Goal: Find specific page/section: Find specific page/section

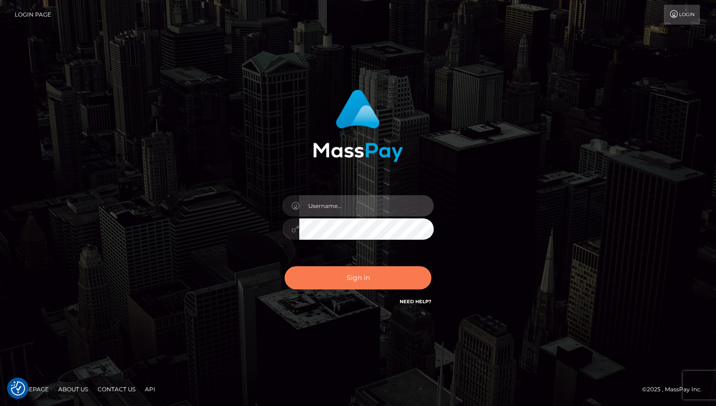
type input "[PERSON_NAME]"
click at [361, 280] on button "Sign in" at bounding box center [358, 277] width 147 height 23
type input "[PERSON_NAME]"
click at [361, 280] on button "Sign in" at bounding box center [358, 277] width 147 height 23
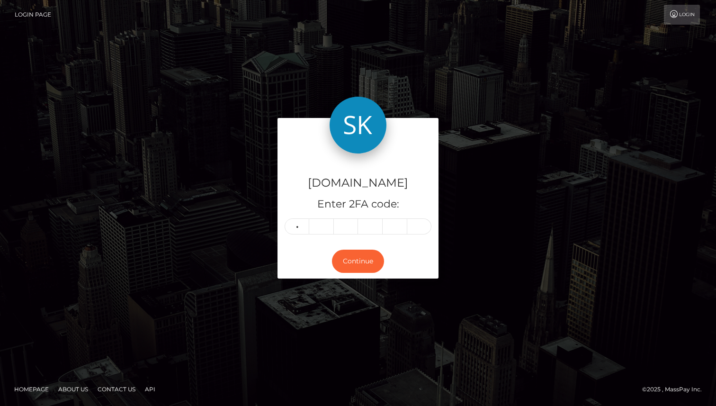
type input "1"
type input "0"
type input "4"
type input "7"
type input "0"
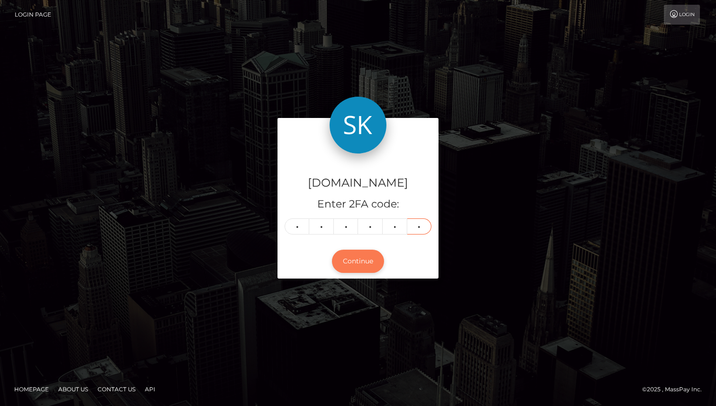
type input "8"
click at [354, 255] on button "Continue" at bounding box center [358, 261] width 52 height 23
click at [354, 257] on button "Continue" at bounding box center [358, 261] width 52 height 23
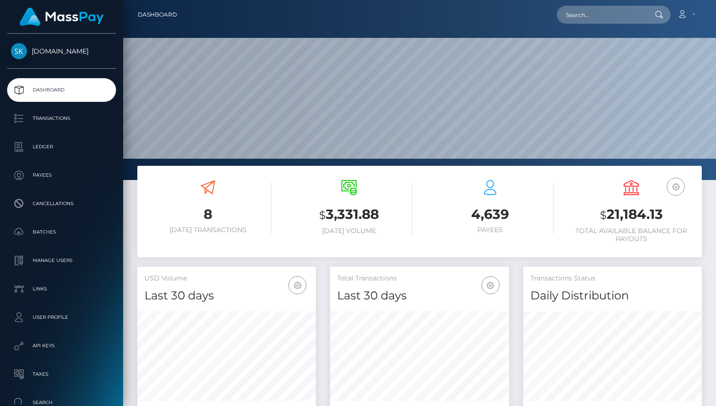
scroll to position [168, 179]
click at [79, 121] on p "Transactions" at bounding box center [61, 118] width 101 height 14
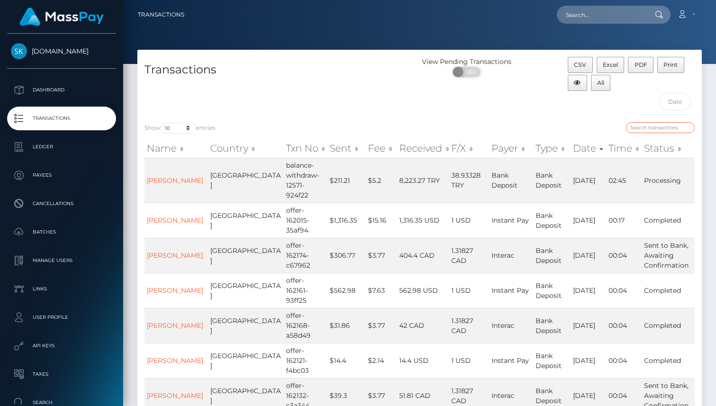
click at [644, 126] on input "search" at bounding box center [660, 127] width 69 height 11
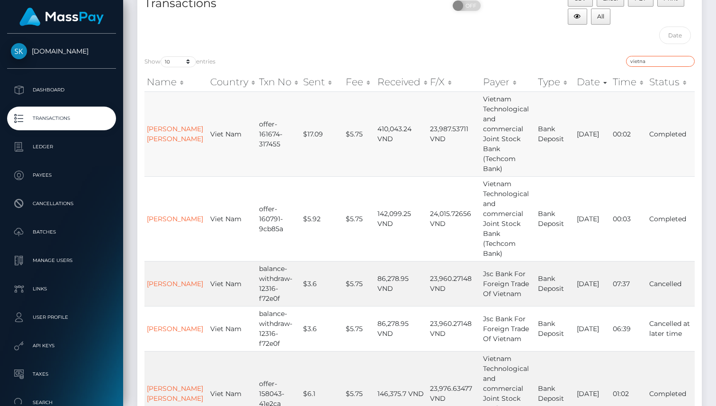
scroll to position [66, 0]
type input "vietna"
click at [155, 137] on link "Phong Nguyen Trong" at bounding box center [175, 134] width 56 height 18
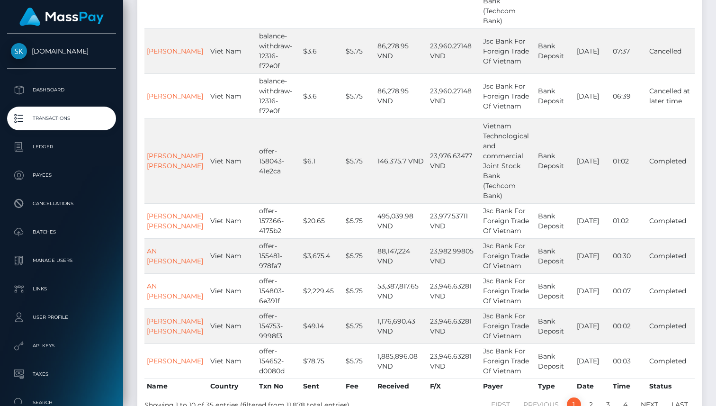
scroll to position [300, 0]
click at [153, 246] on link "AN [PERSON_NAME]" at bounding box center [175, 255] width 56 height 18
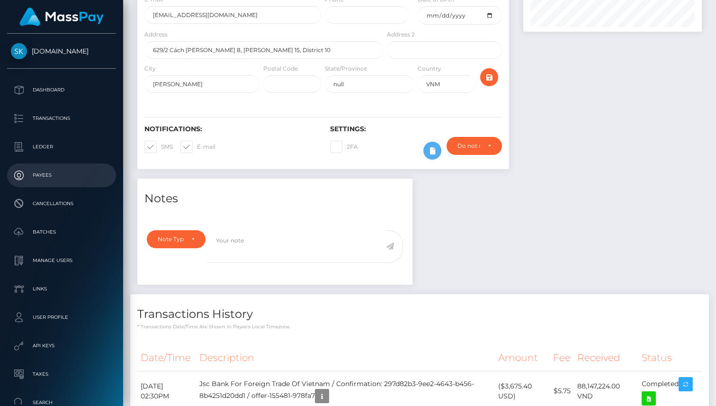
scroll to position [103, 0]
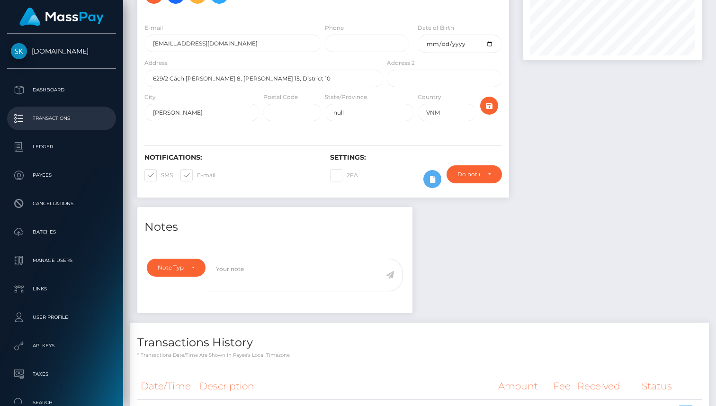
click at [44, 125] on p "Transactions" at bounding box center [61, 118] width 101 height 14
